Goal: Task Accomplishment & Management: Manage account settings

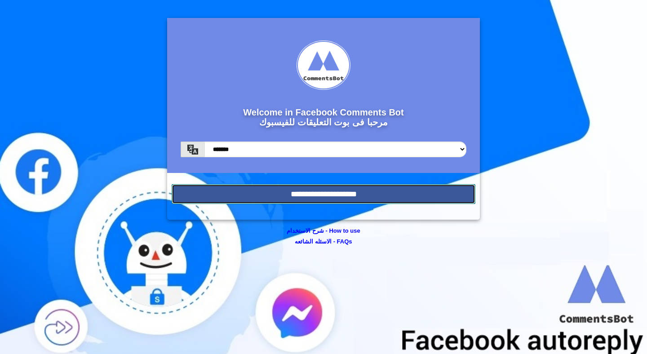
click at [330, 196] on input "**********" at bounding box center [324, 194] width 304 height 20
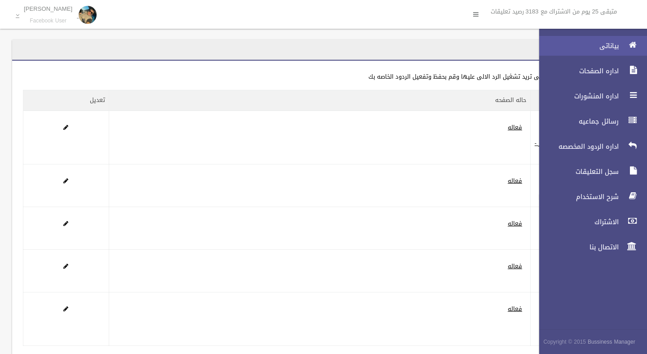
click at [612, 51] on link "بياناتى" at bounding box center [588, 46] width 115 height 20
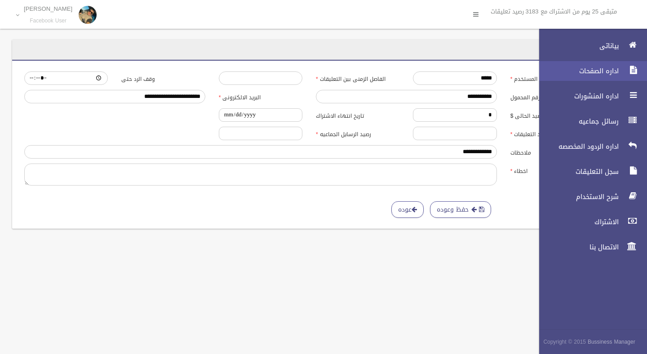
click at [604, 70] on span "اداره الصفحات" at bounding box center [576, 70] width 90 height 9
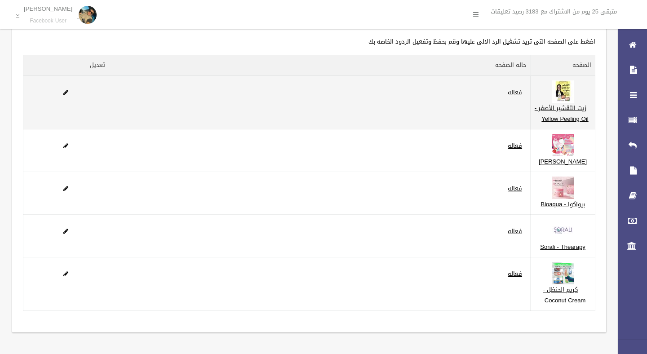
scroll to position [132, 0]
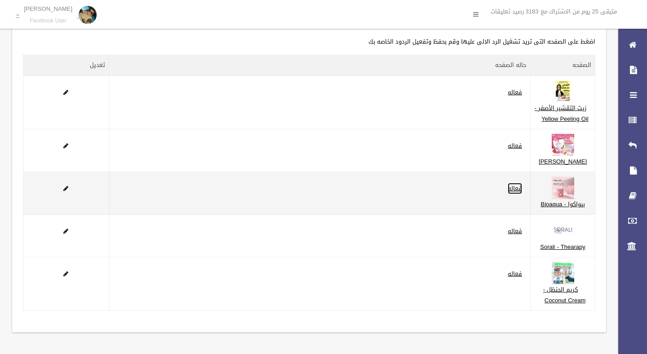
click at [522, 183] on link "فعاله" at bounding box center [515, 188] width 14 height 11
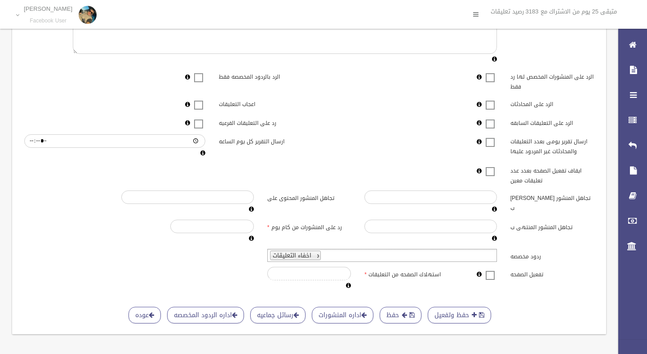
scroll to position [186, 0]
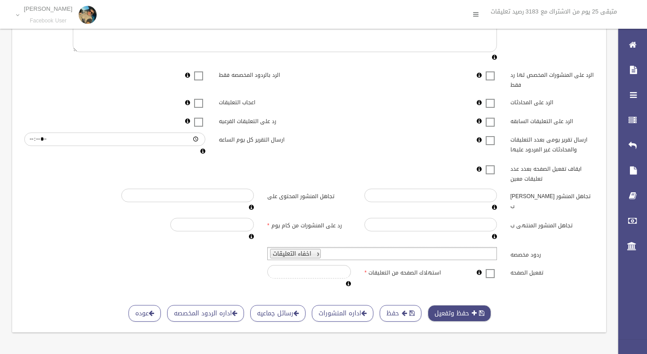
click at [453, 315] on button "حفظ وتفعيل" at bounding box center [459, 313] width 63 height 17
